Goal: Find specific page/section

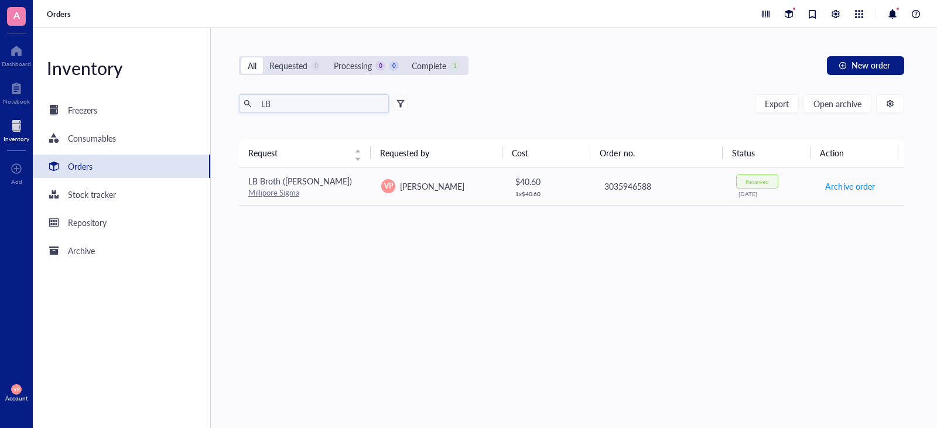
click at [281, 104] on input "LB" at bounding box center [321, 104] width 128 height 18
type input "L"
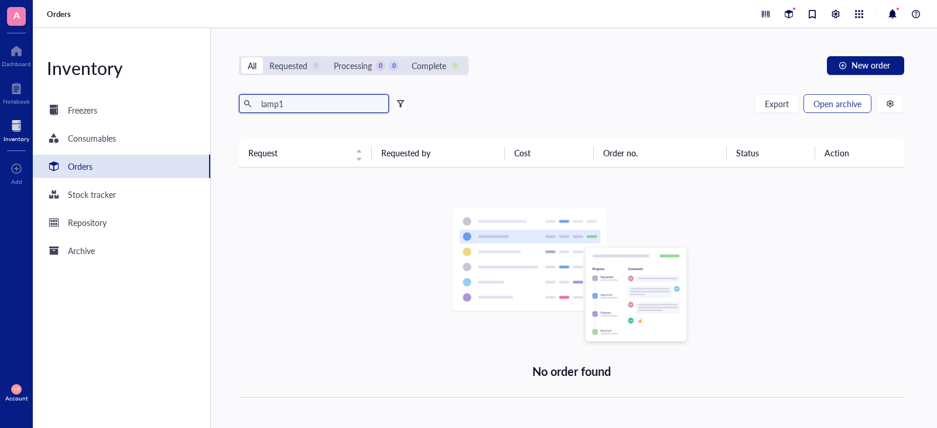
type input "lamp1"
click at [842, 108] on span "Open archive" at bounding box center [838, 103] width 48 height 9
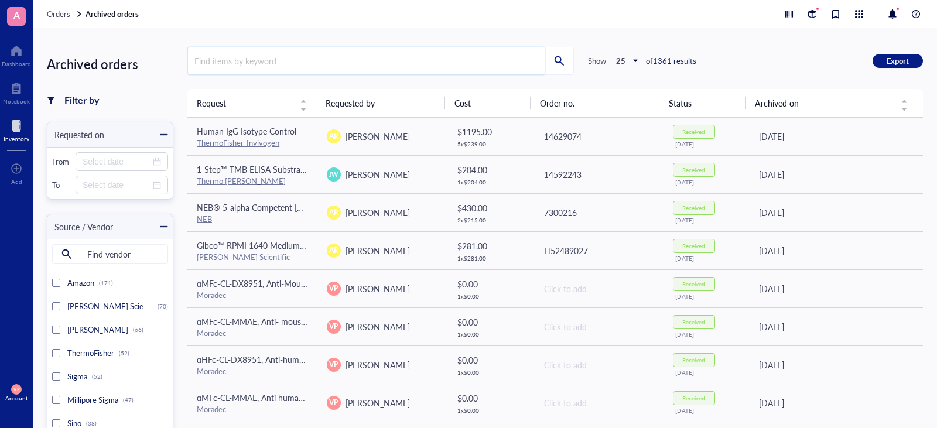
click at [258, 66] on input "search" at bounding box center [366, 60] width 357 height 27
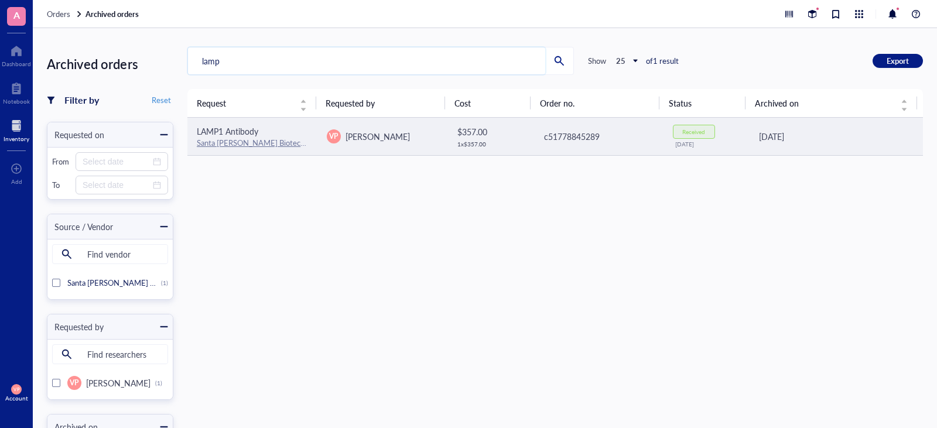
type input "lamp"
click at [228, 139] on link "Santa [PERSON_NAME] Biotechnology" at bounding box center [262, 142] width 130 height 11
